Goal: Task Accomplishment & Management: Complete application form

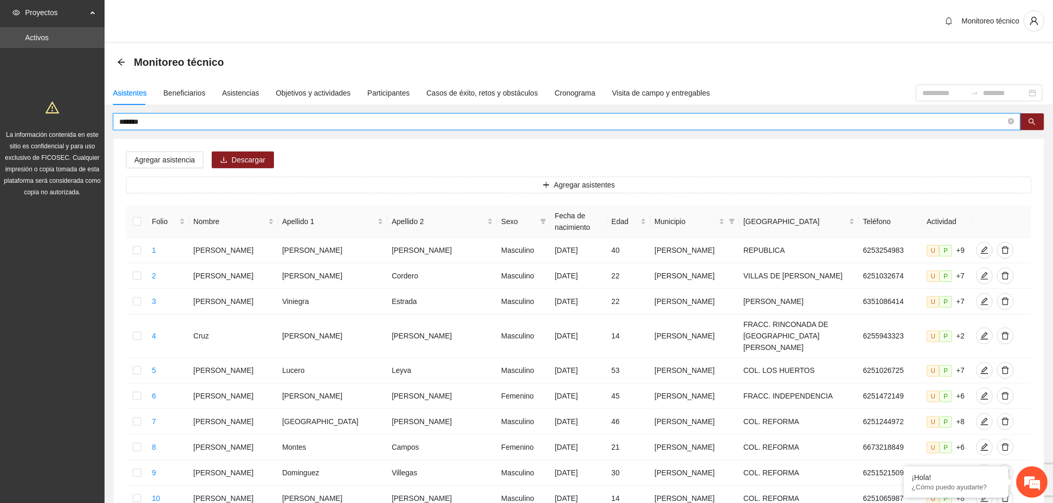
drag, startPoint x: 171, startPoint y: 124, endPoint x: 71, endPoint y: 157, distance: 105.0
click at [71, 157] on section "Proyectos Activos La información contenida en este sitio es confidencial y para…" at bounding box center [526, 443] width 1053 height 886
type input "******"
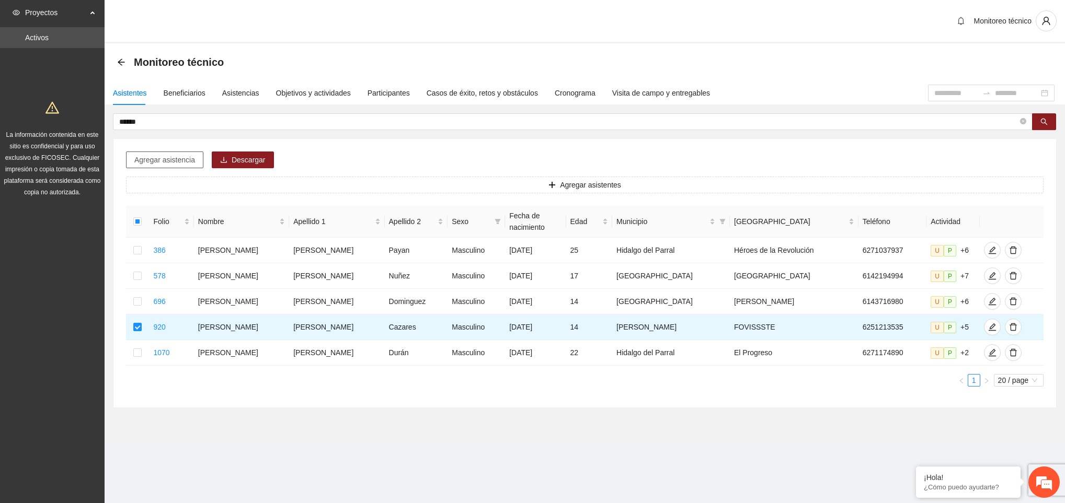
click at [182, 160] on span "Agregar asistencia" at bounding box center [164, 160] width 61 height 12
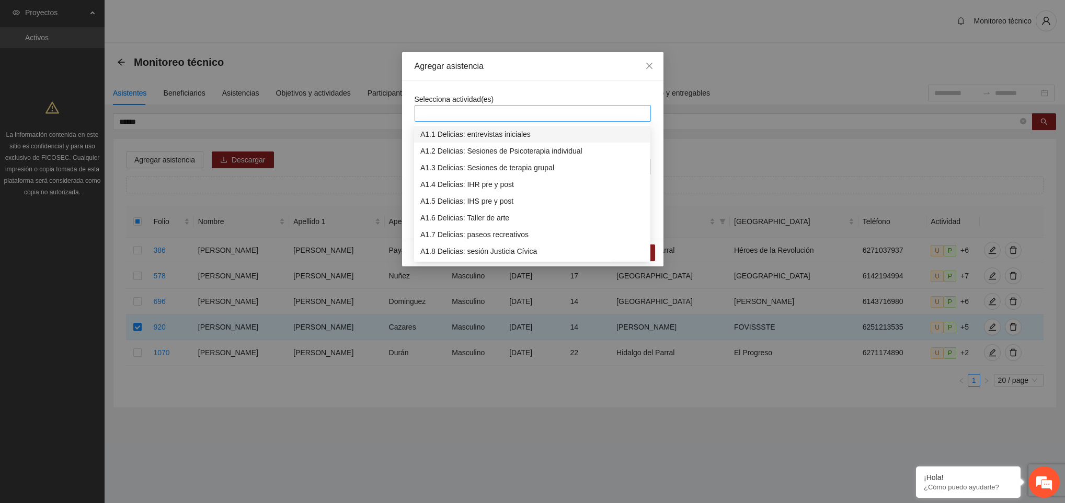
click at [471, 109] on div at bounding box center [532, 113] width 231 height 13
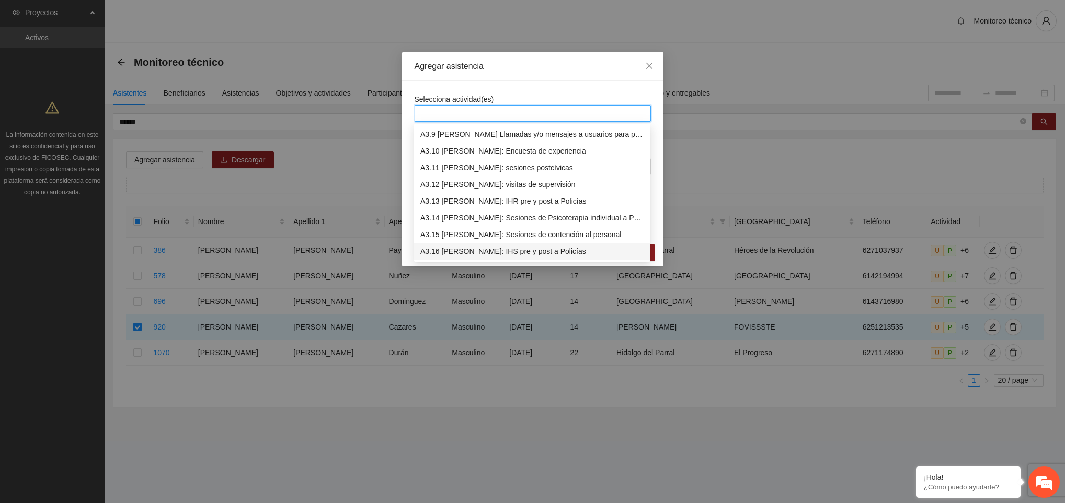
scroll to position [652, 0]
click at [486, 138] on div "A3.9 [PERSON_NAME] Llamadas y/o mensajes a usuarios para programación, seguimie…" at bounding box center [532, 135] width 224 height 12
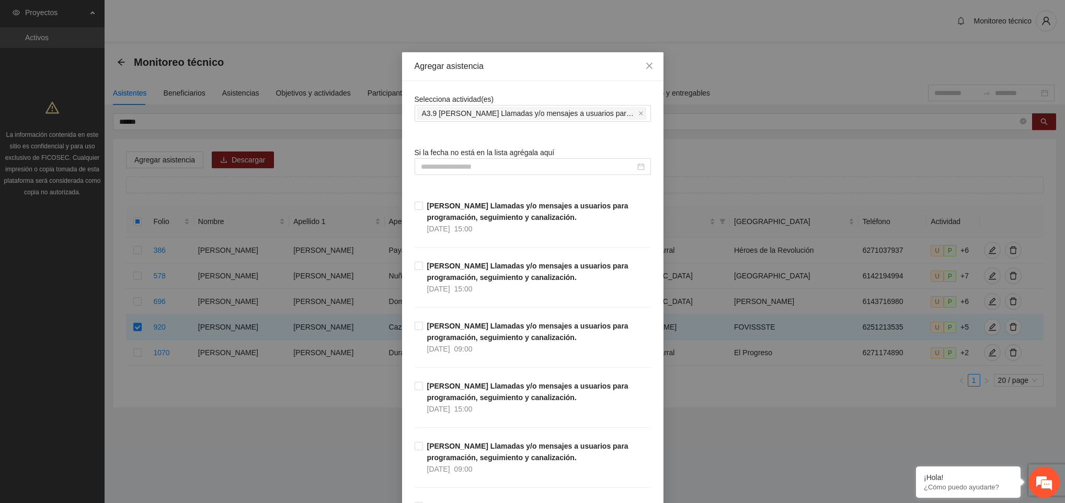
click at [471, 171] on input at bounding box center [528, 167] width 214 height 12
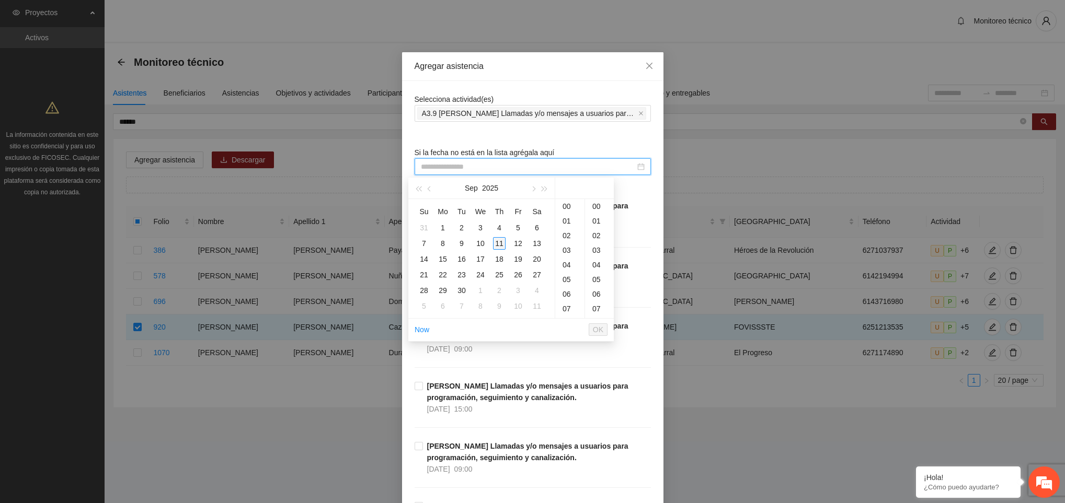
click at [495, 243] on div "11" at bounding box center [499, 243] width 13 height 13
click at [567, 237] on div "11" at bounding box center [569, 240] width 29 height 15
click at [596, 210] on div "59" at bounding box center [599, 208] width 29 height 15
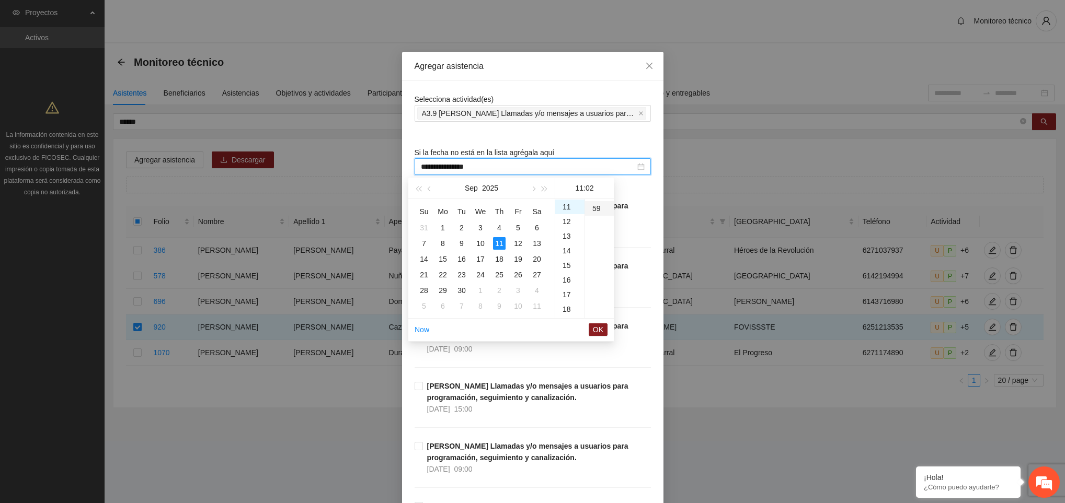
type input "**********"
click at [593, 330] on span "OK" at bounding box center [598, 330] width 10 height 12
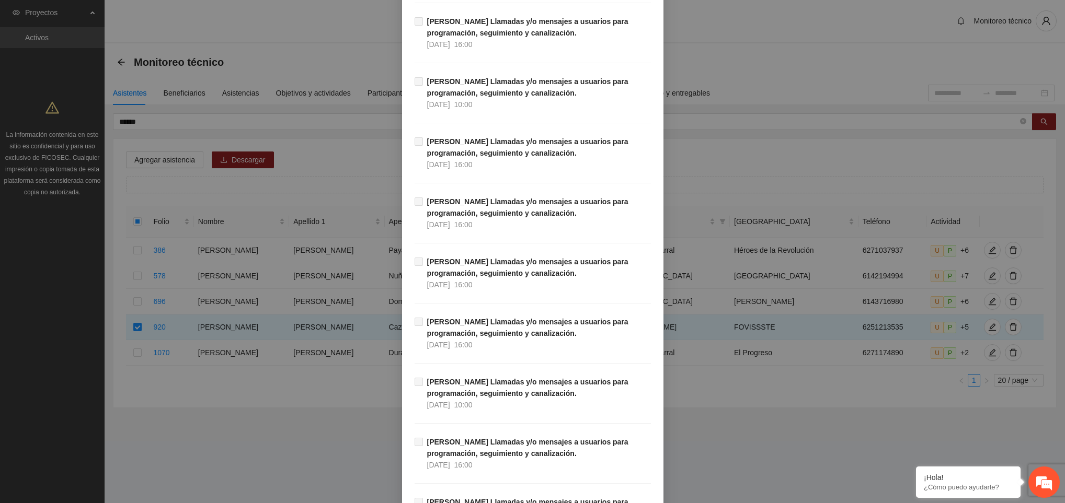
scroll to position [11788, 0]
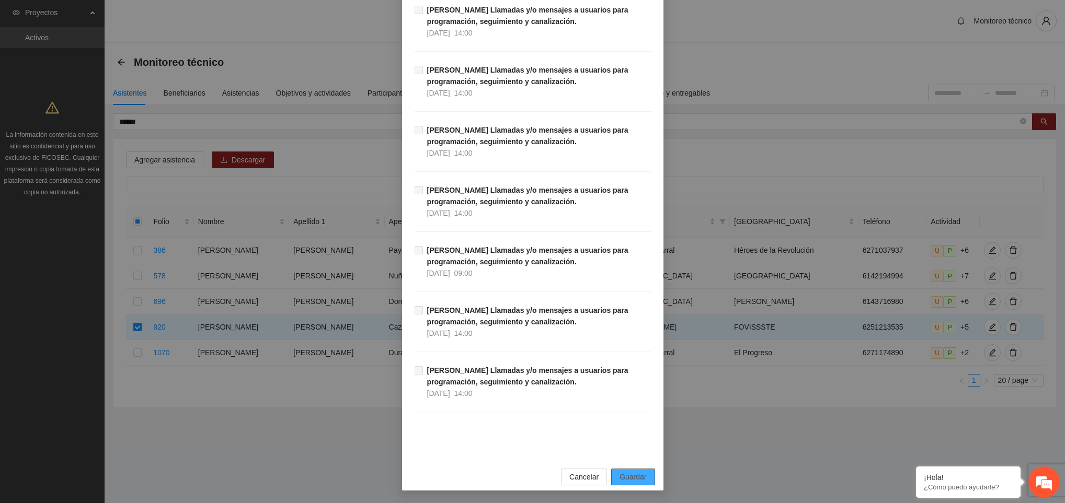
click at [634, 471] on button "Guardar" at bounding box center [632, 477] width 43 height 17
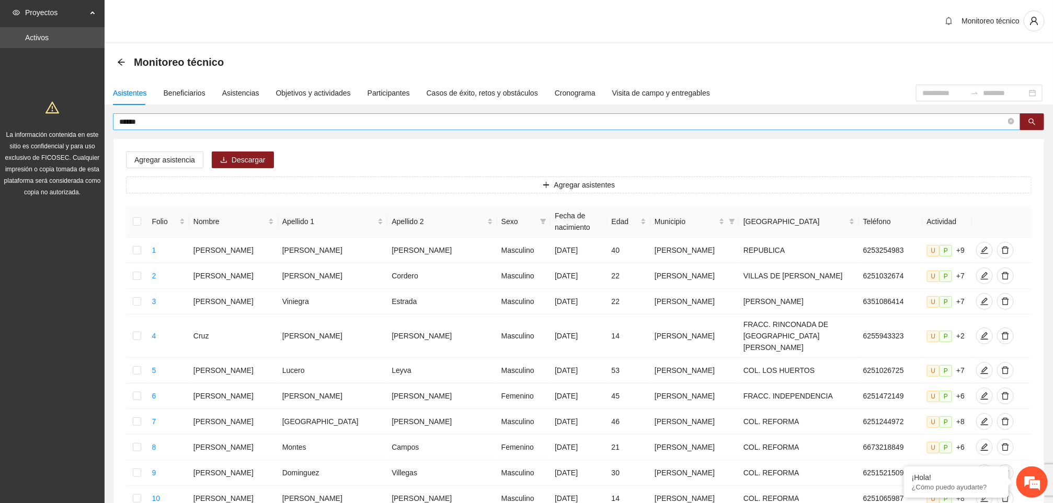
click at [148, 124] on input "******" at bounding box center [562, 122] width 887 height 12
type input "*"
type input "**********"
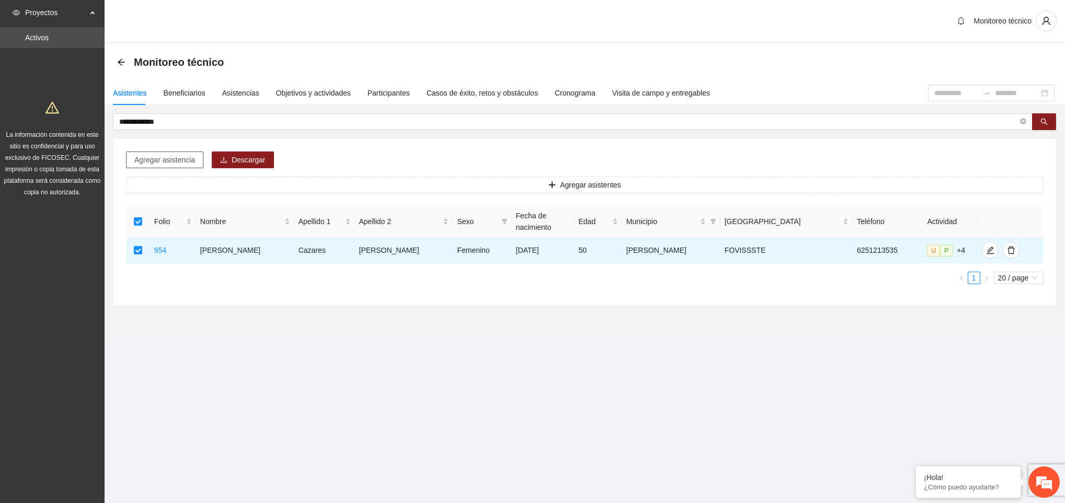
click at [182, 165] on span "Agregar asistencia" at bounding box center [164, 160] width 61 height 12
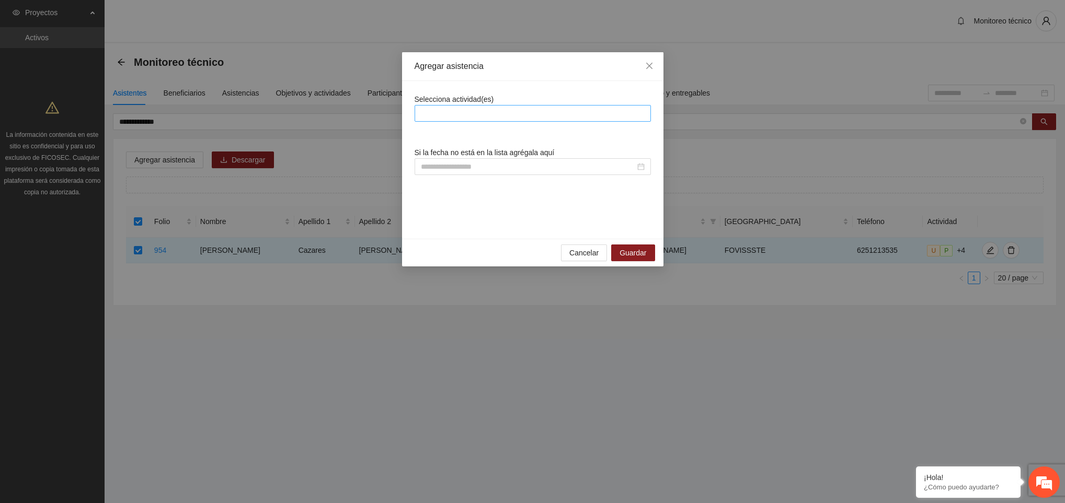
click at [455, 110] on div at bounding box center [532, 113] width 231 height 13
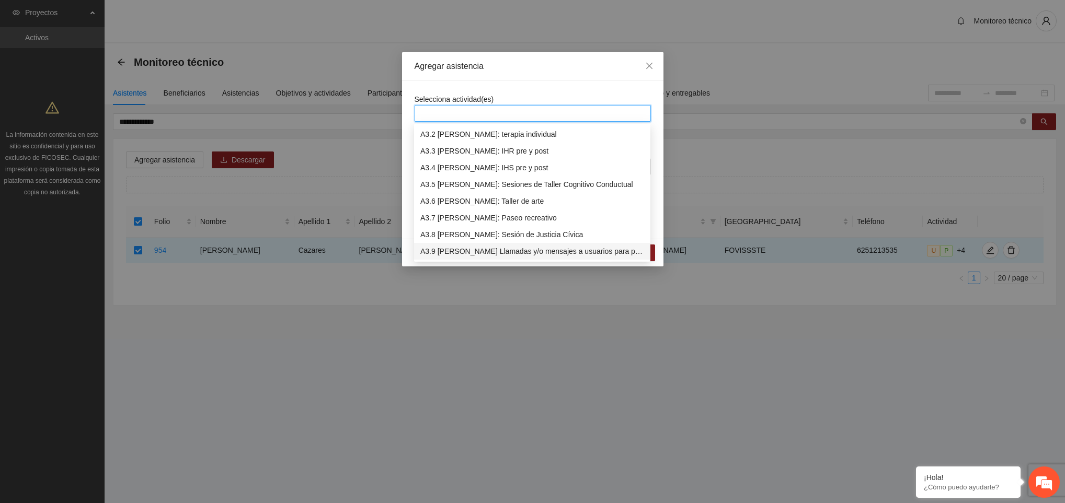
scroll to position [552, 0]
click at [485, 236] on div "A3.9 [PERSON_NAME] Llamadas y/o mensajes a usuarios para programación, seguimie…" at bounding box center [532, 235] width 224 height 12
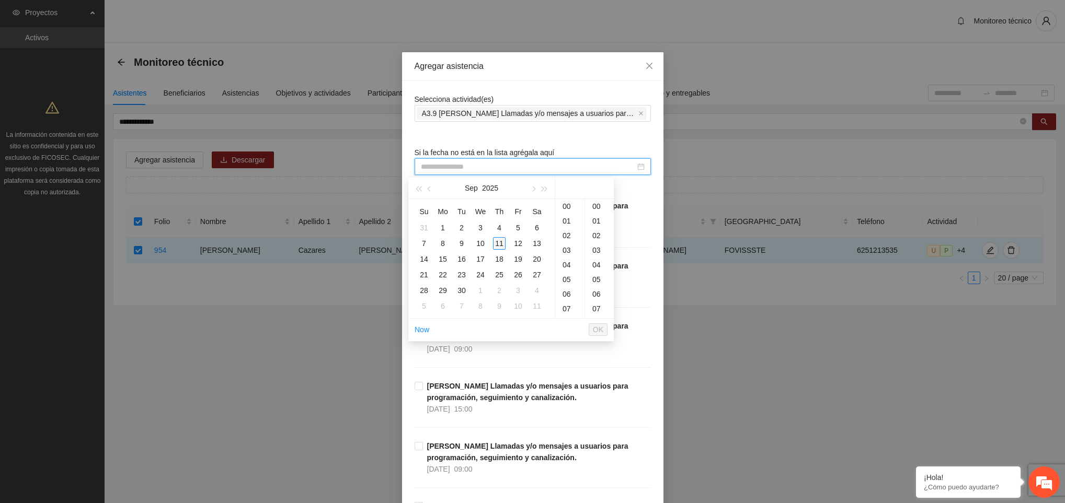
drag, startPoint x: 491, startPoint y: 167, endPoint x: 499, endPoint y: 245, distance: 78.2
click at [499, 245] on body "**********" at bounding box center [532, 251] width 1065 height 503
click at [499, 245] on div "11" at bounding box center [499, 243] width 13 height 13
click at [565, 223] on div "12" at bounding box center [569, 223] width 29 height 15
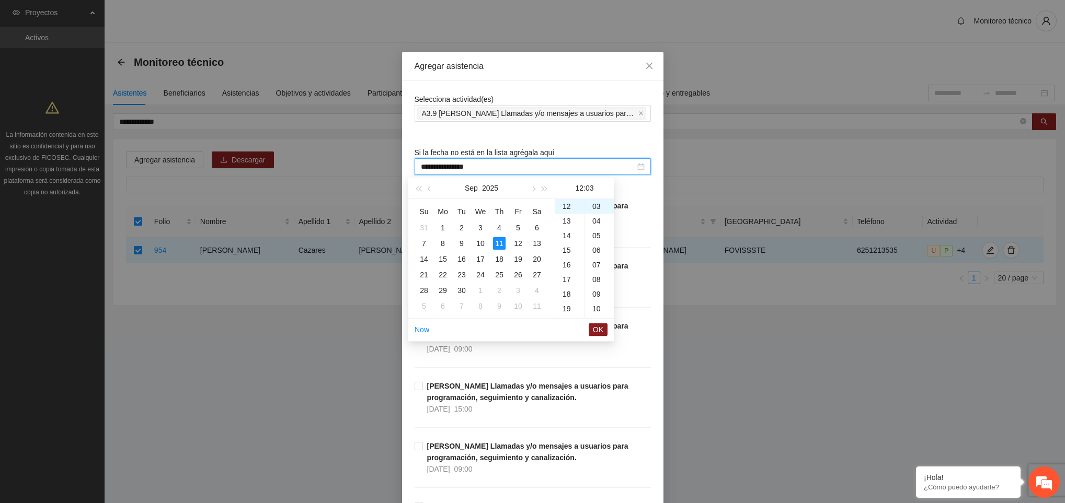
scroll to position [0, 0]
click at [595, 209] on div "00" at bounding box center [599, 206] width 29 height 15
type input "**********"
click at [598, 330] on span "OK" at bounding box center [598, 330] width 10 height 12
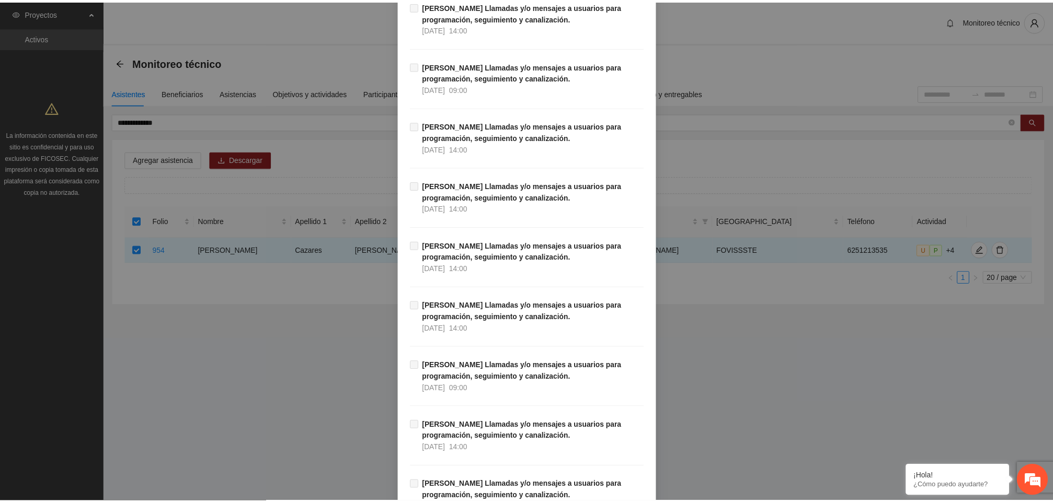
scroll to position [11788, 0]
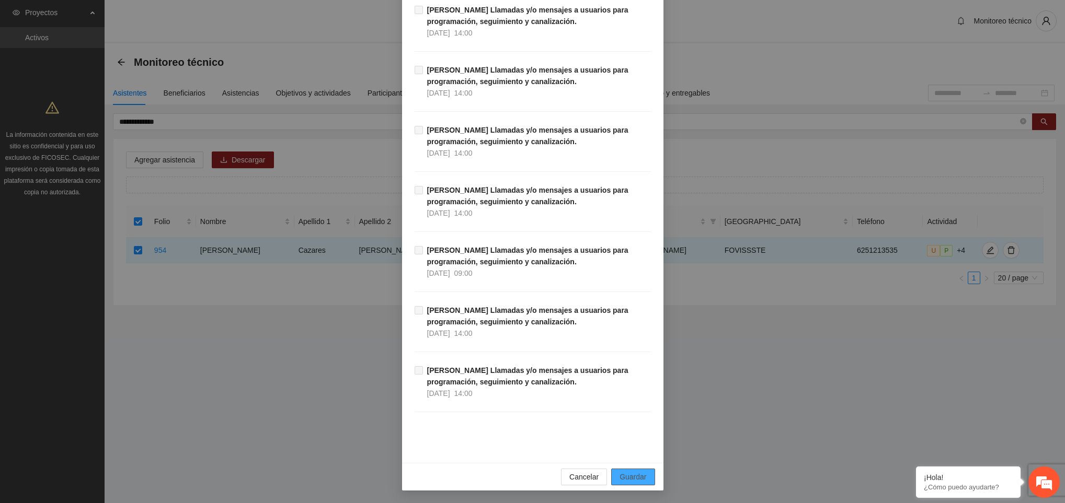
click at [631, 476] on span "Guardar" at bounding box center [632, 478] width 27 height 12
